Goal: Find specific page/section: Find specific page/section

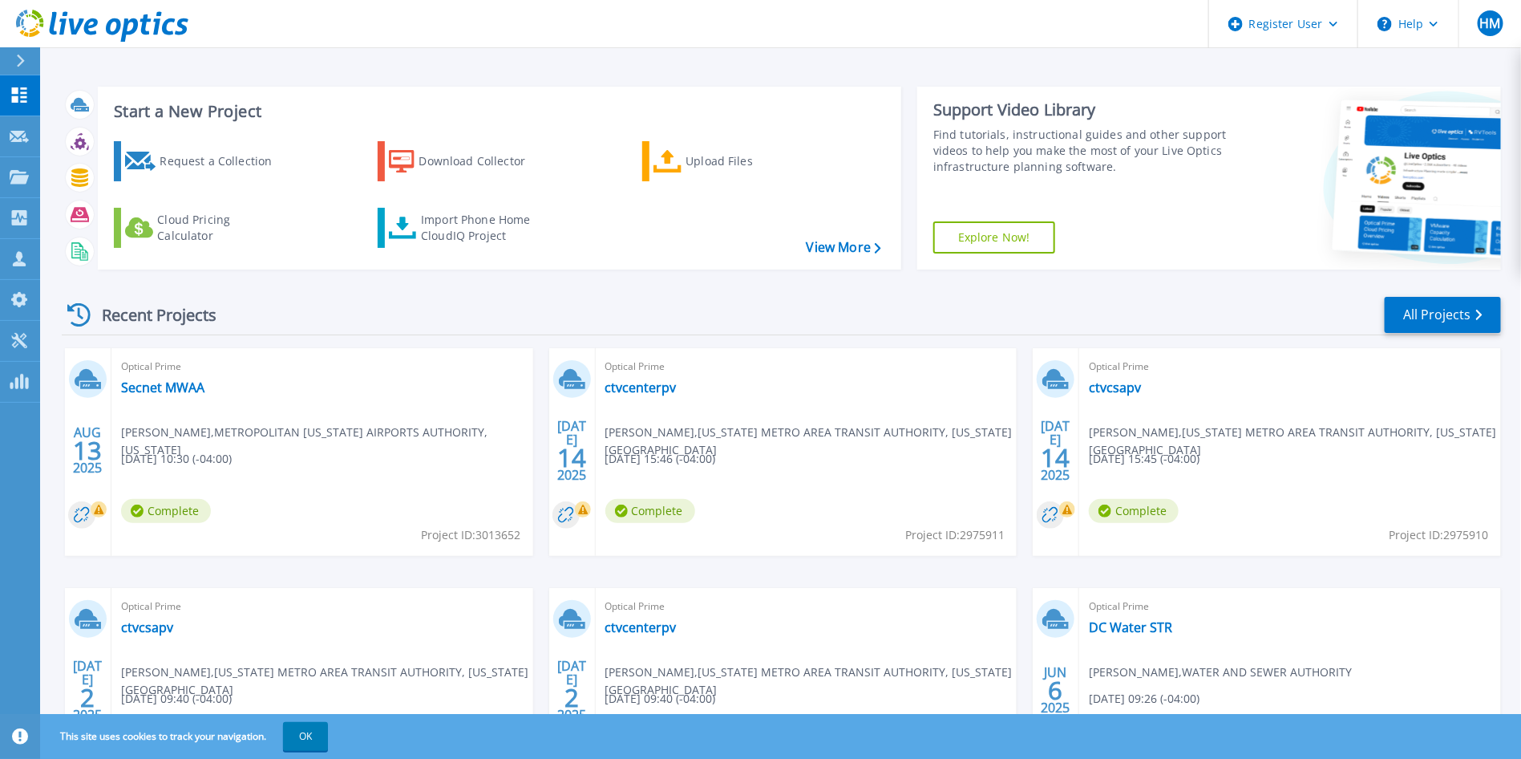
scroll to position [125, 0]
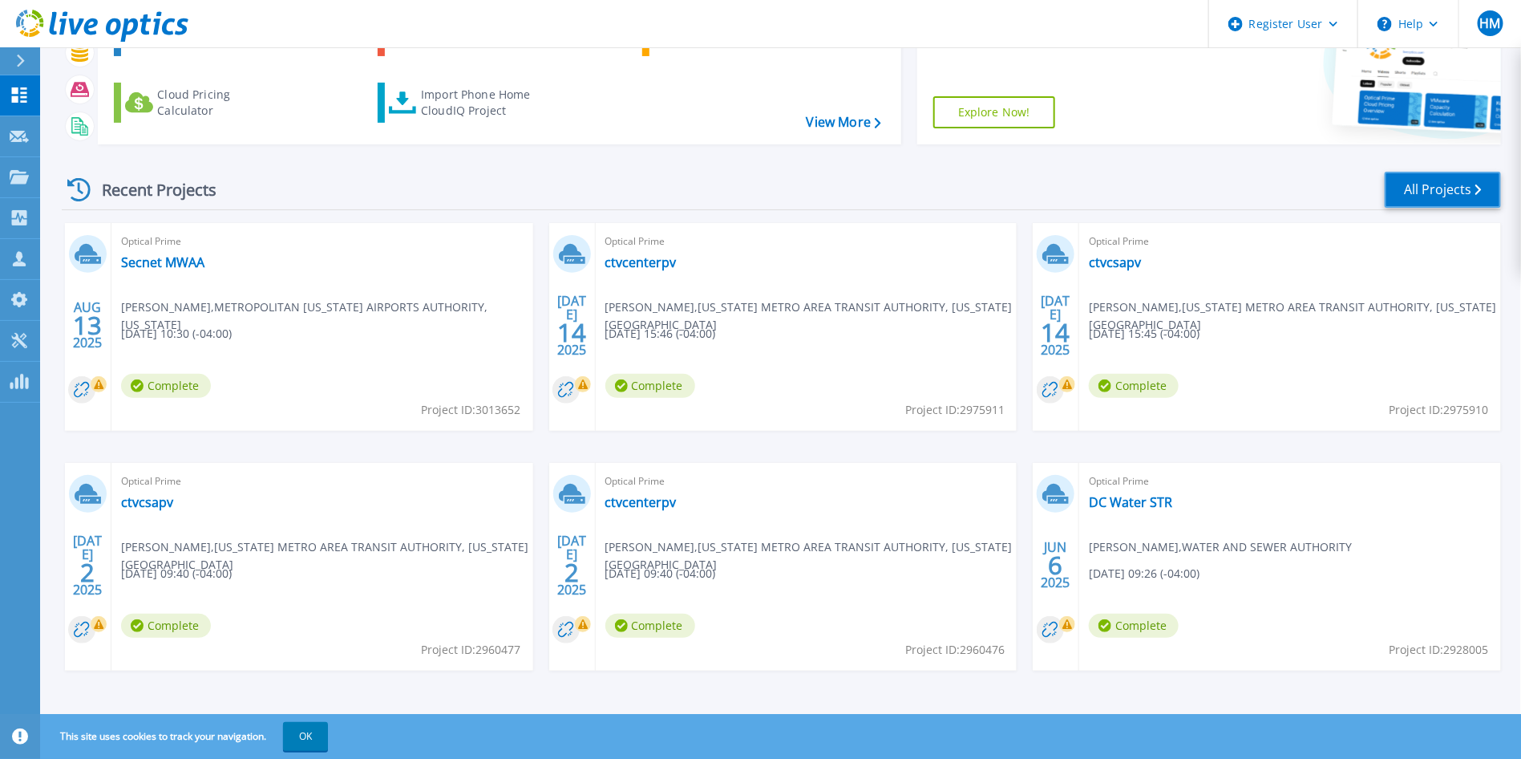
click at [1431, 192] on link "All Projects" at bounding box center [1443, 190] width 116 height 36
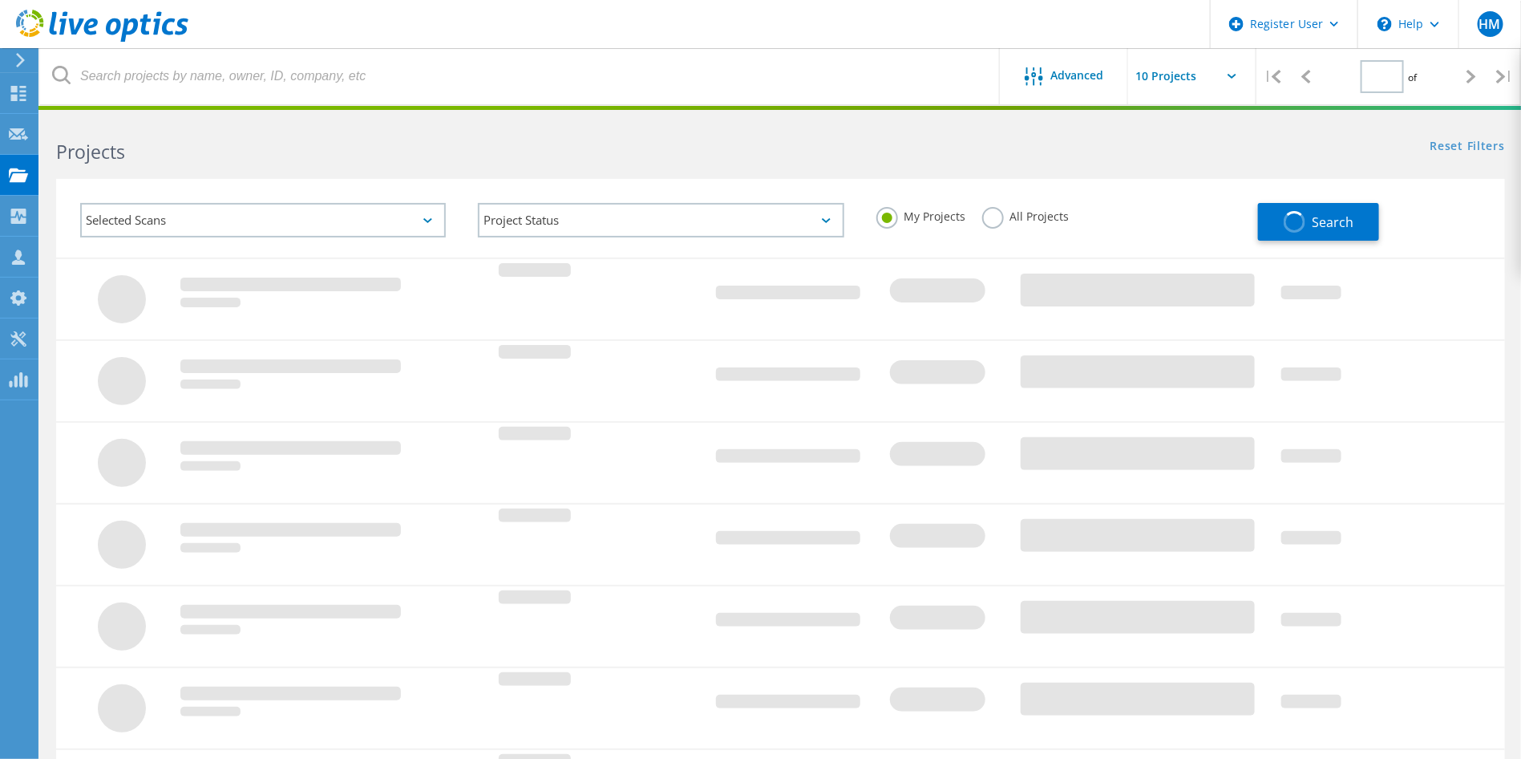
type input "1"
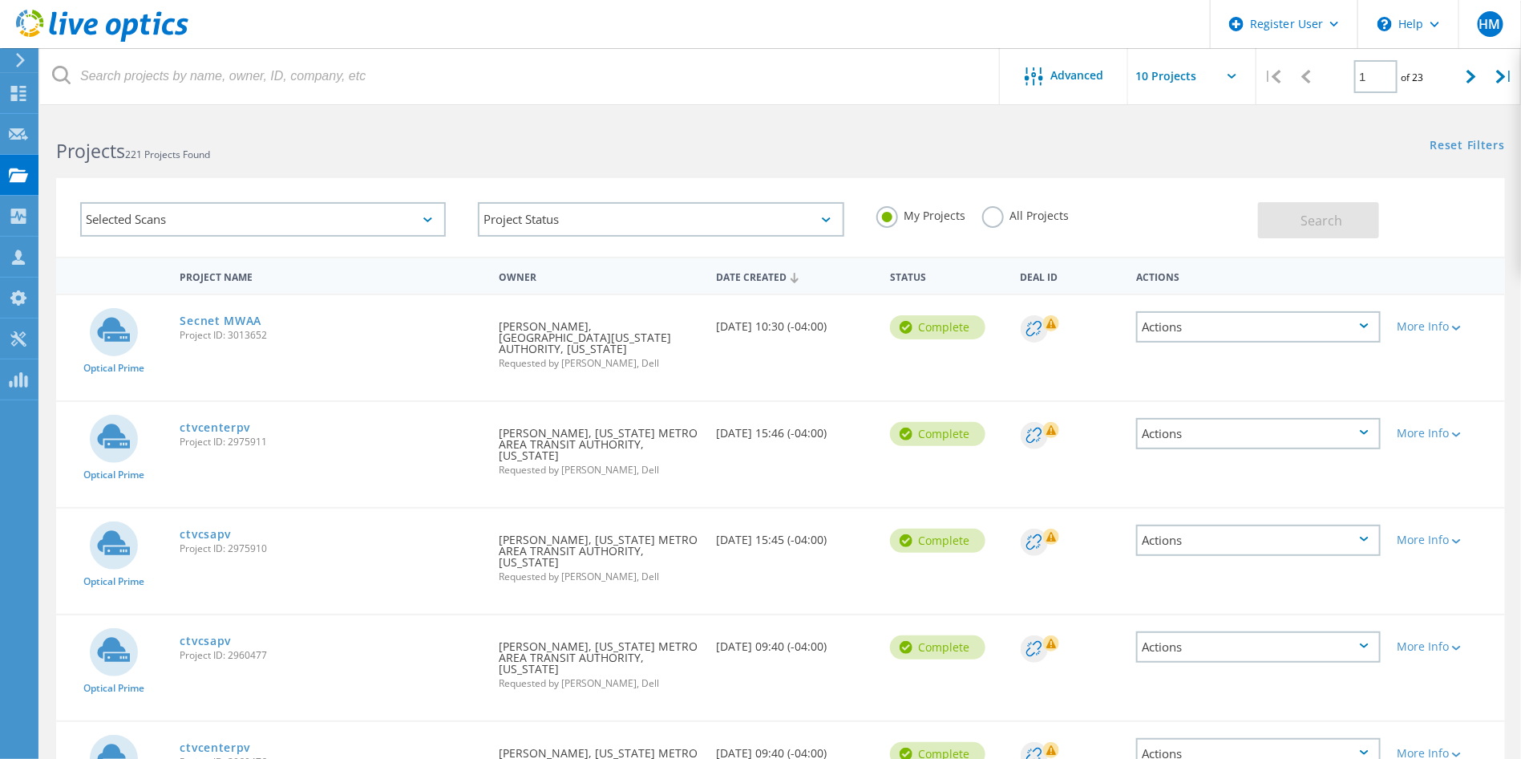
scroll to position [2, 0]
click at [108, 28] on use at bounding box center [102, 26] width 172 height 32
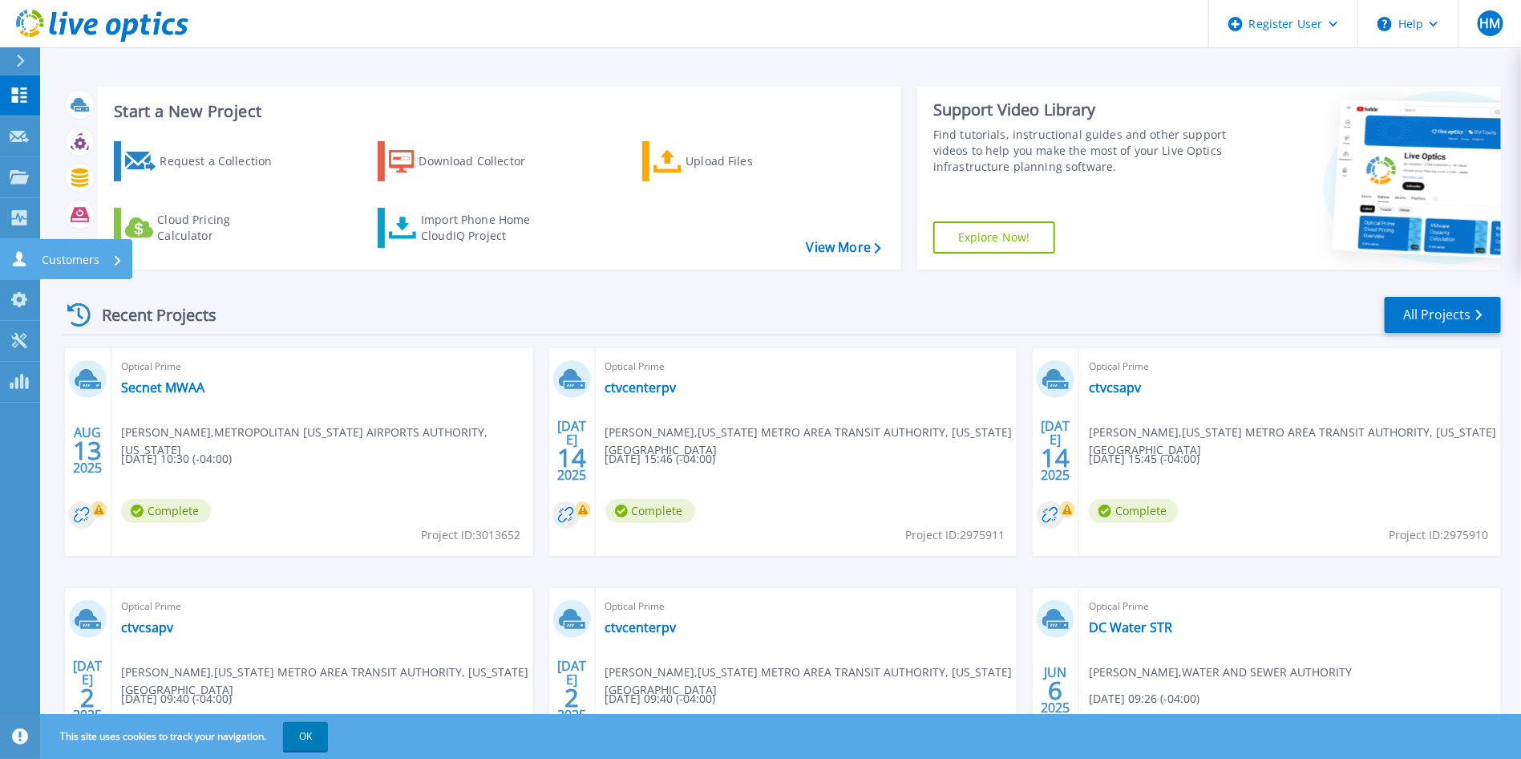
scroll to position [129, 0]
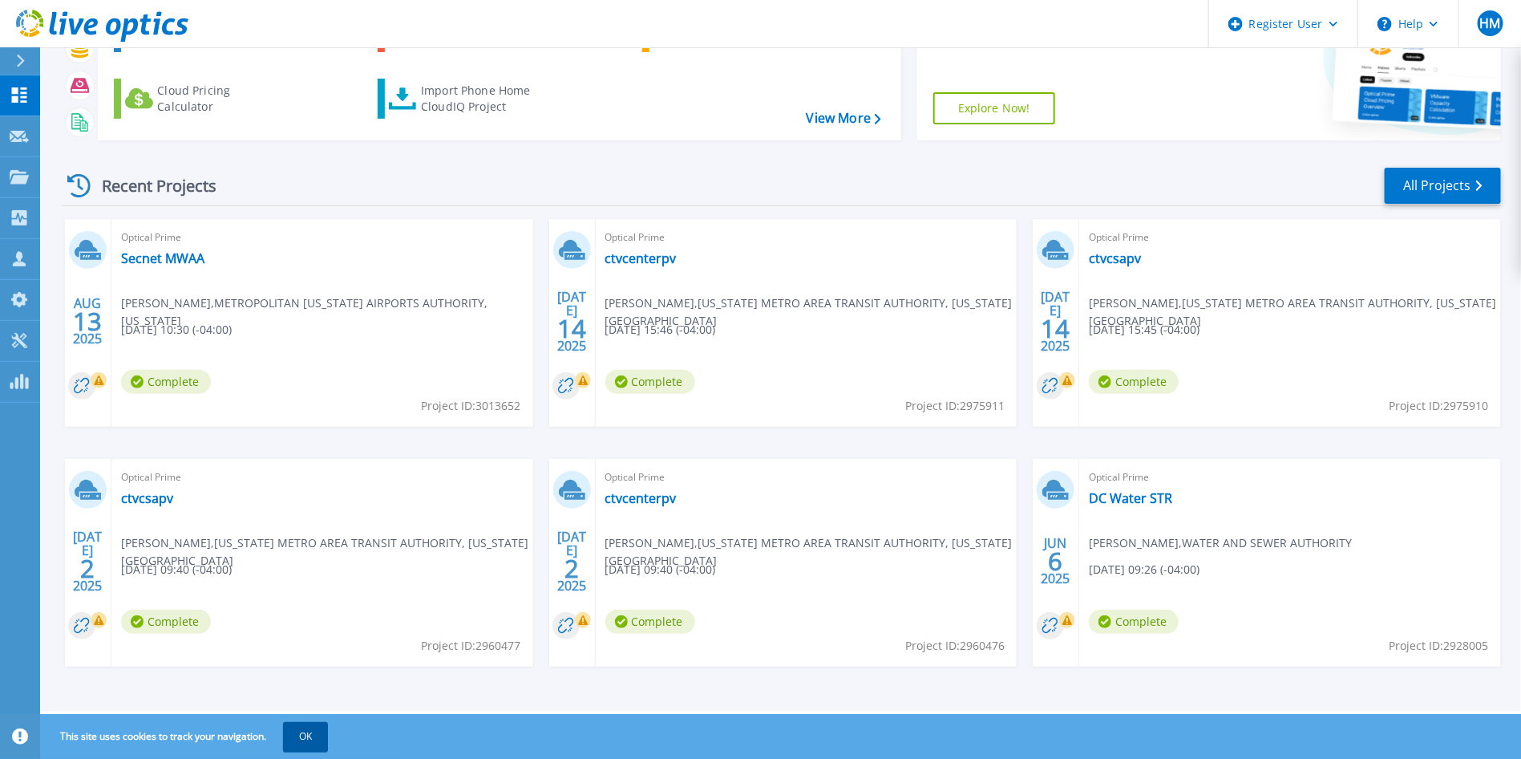
click at [295, 729] on button "OK" at bounding box center [305, 736] width 45 height 29
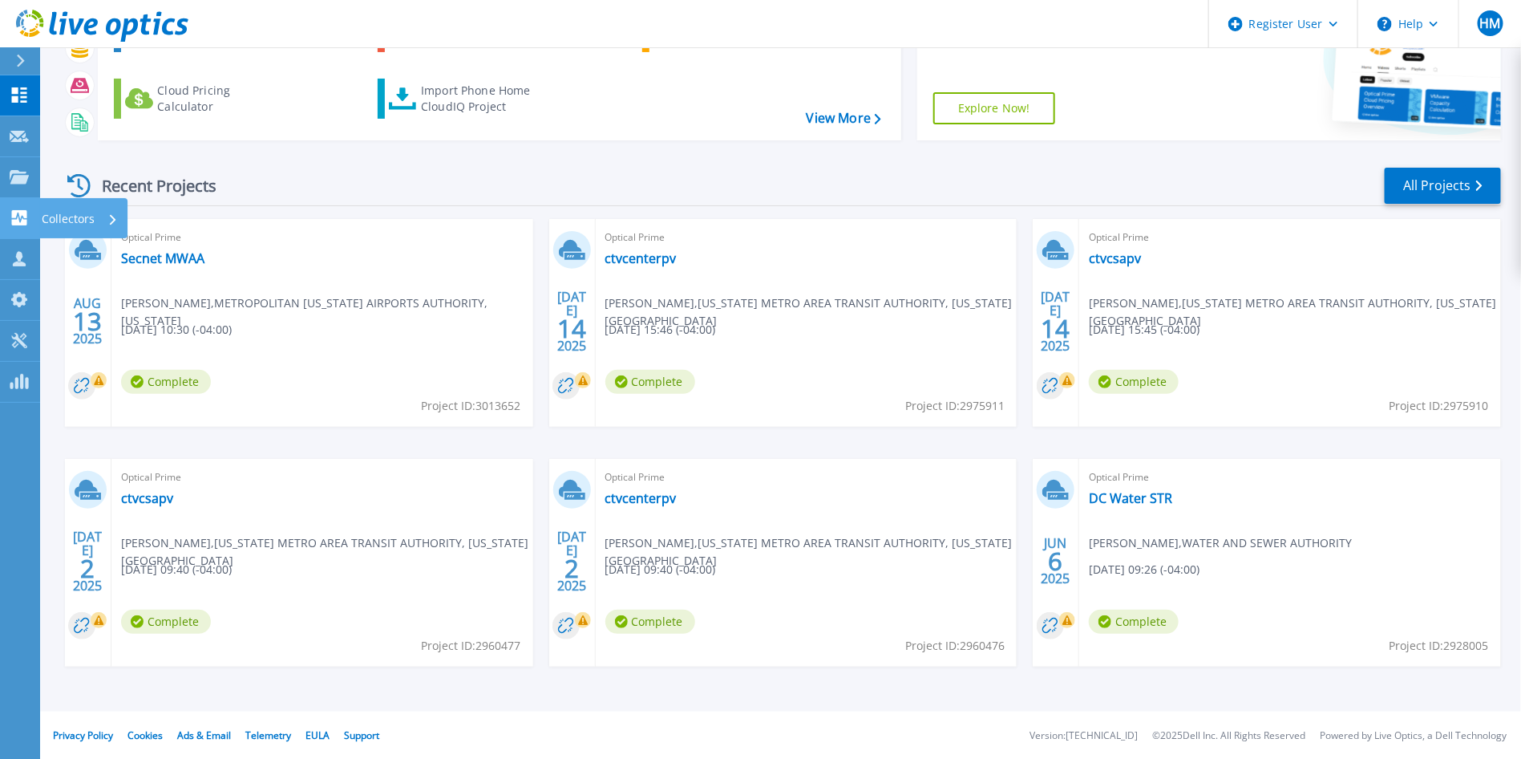
click at [22, 206] on link "Collectors Collectors" at bounding box center [20, 218] width 40 height 41
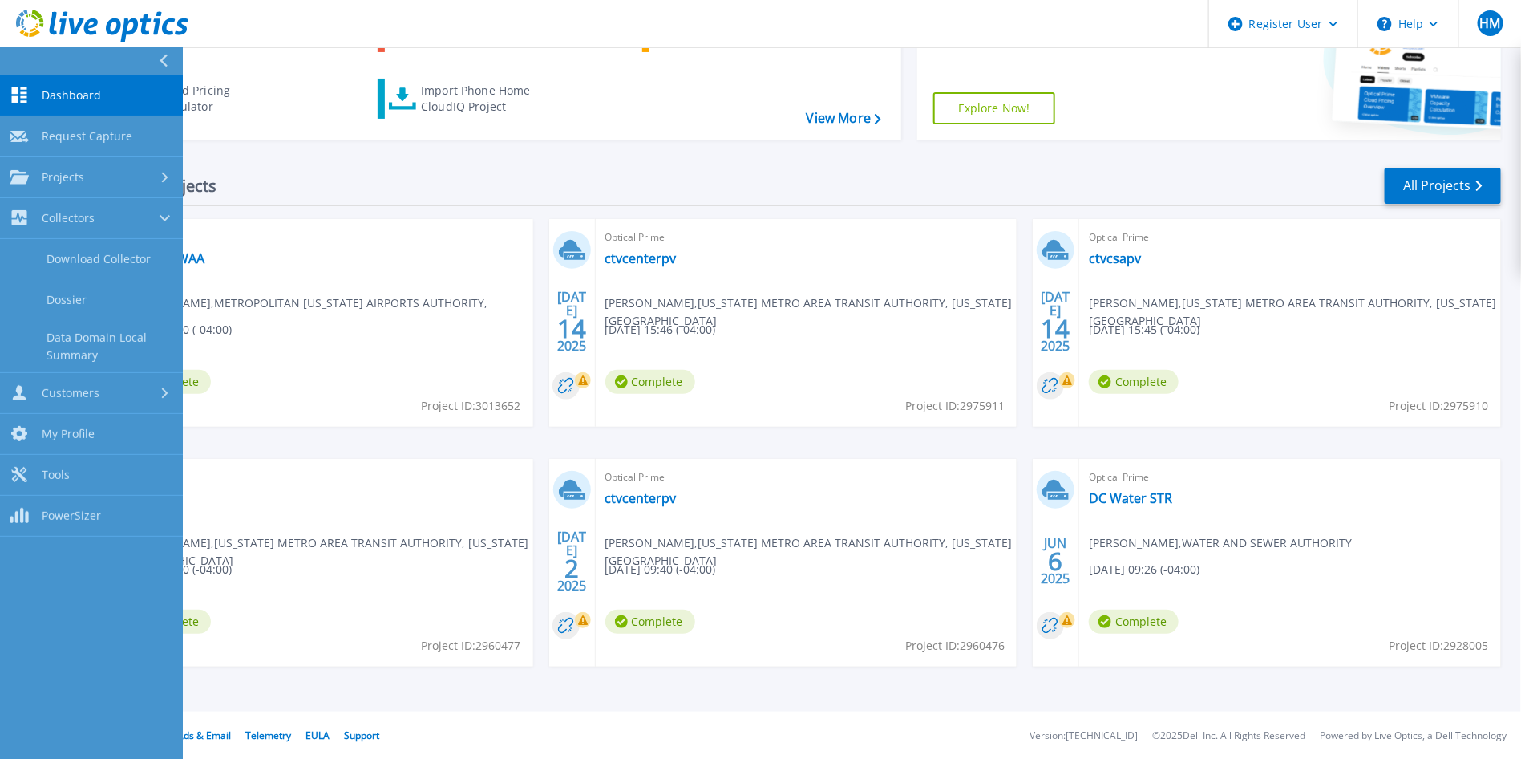
click at [659, 736] on footer "Privacy Policy Cookies Ads & Email Telemetry EULA Support Version: 25.2.12.1 © …" at bounding box center [779, 735] width 1483 height 48
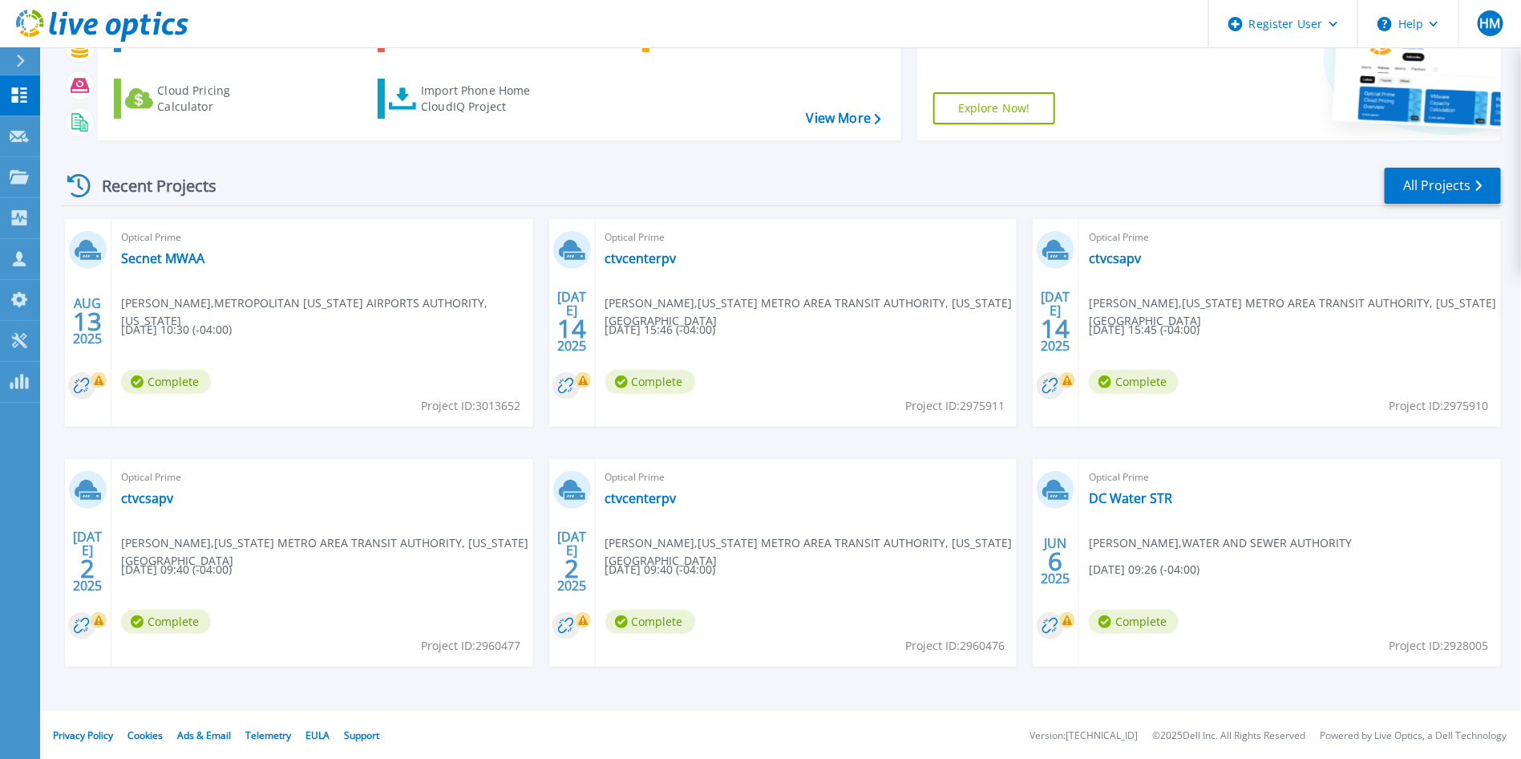
scroll to position [0, 0]
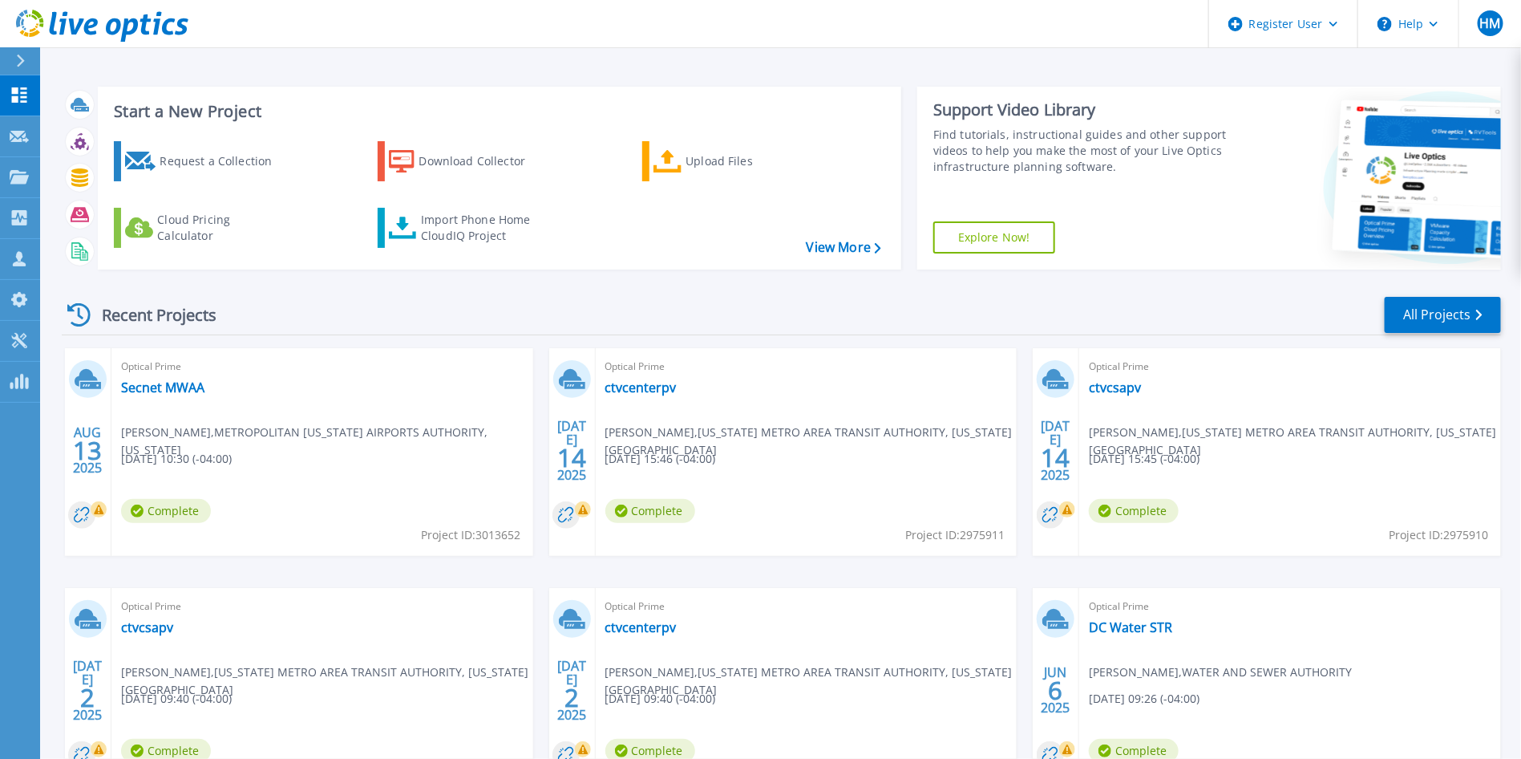
click at [19, 51] on div at bounding box center [27, 60] width 26 height 27
click at [1062, 164] on div "Find tutorials, instructional guides and other support videos to help you make …" at bounding box center [1081, 151] width 297 height 48
